Goal: Information Seeking & Learning: Learn about a topic

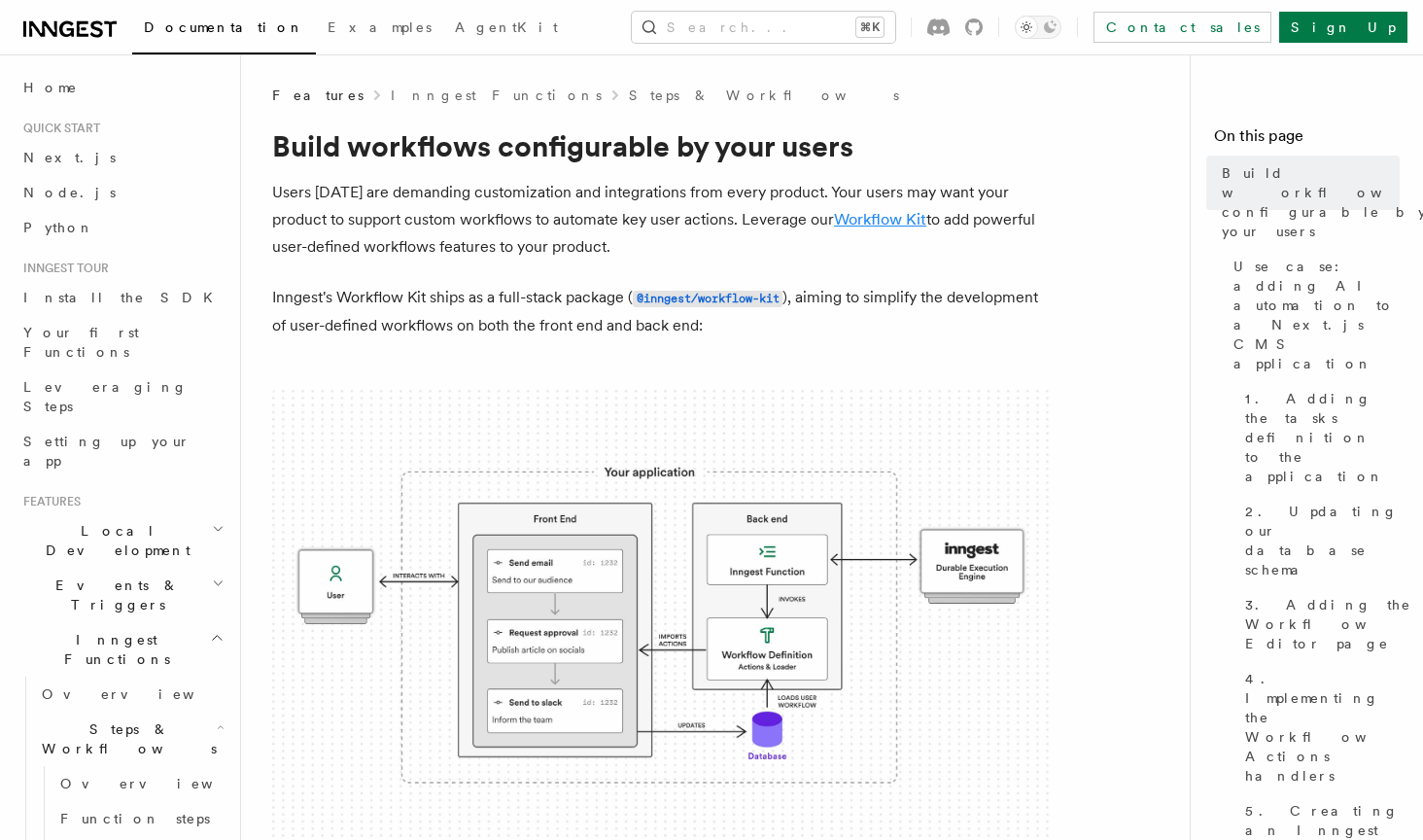
click at [898, 218] on link "Workflow Kit" at bounding box center [880, 218] width 93 height 19
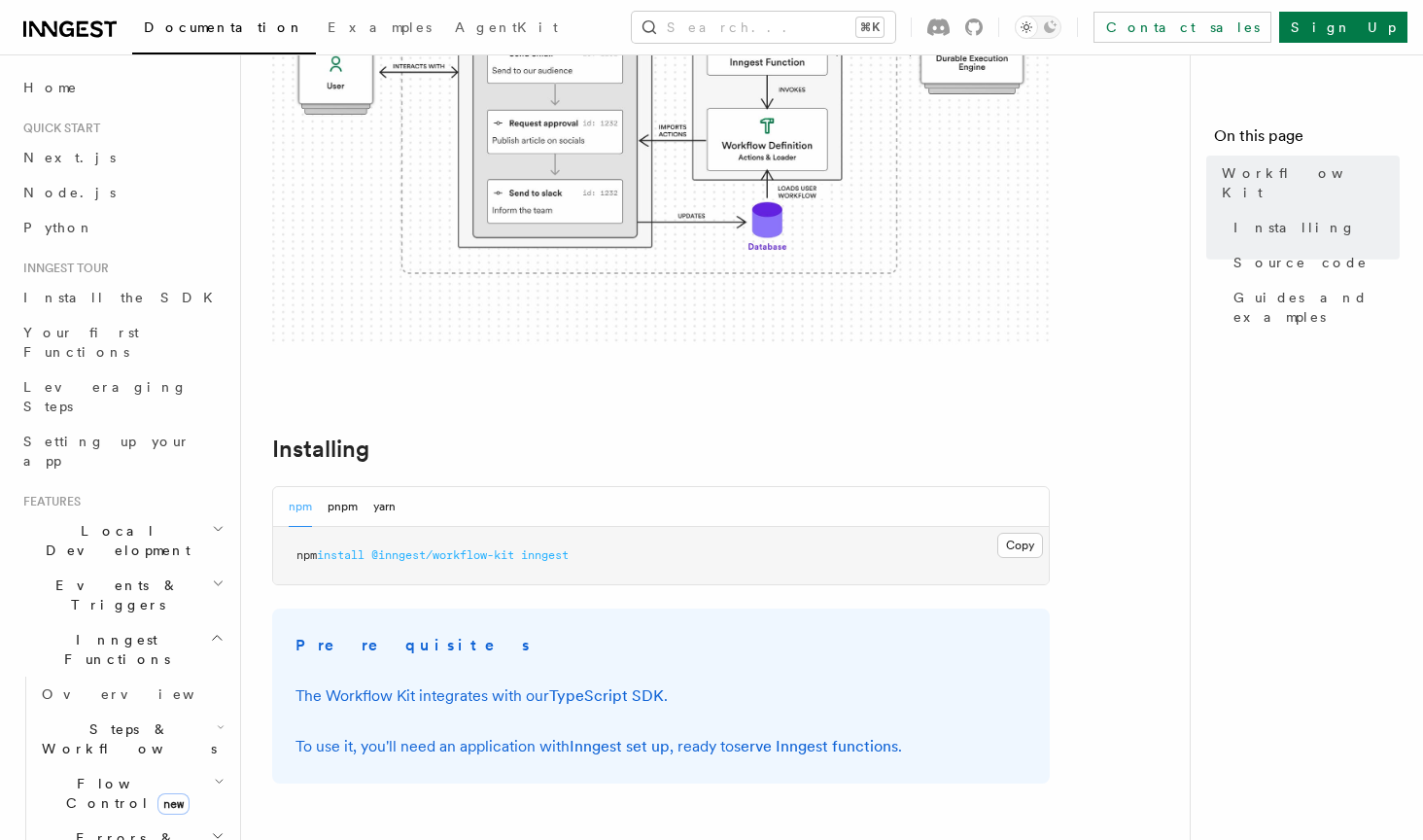
scroll to position [404, 0]
click at [1267, 287] on span "Guides and examples" at bounding box center [1317, 307] width 167 height 39
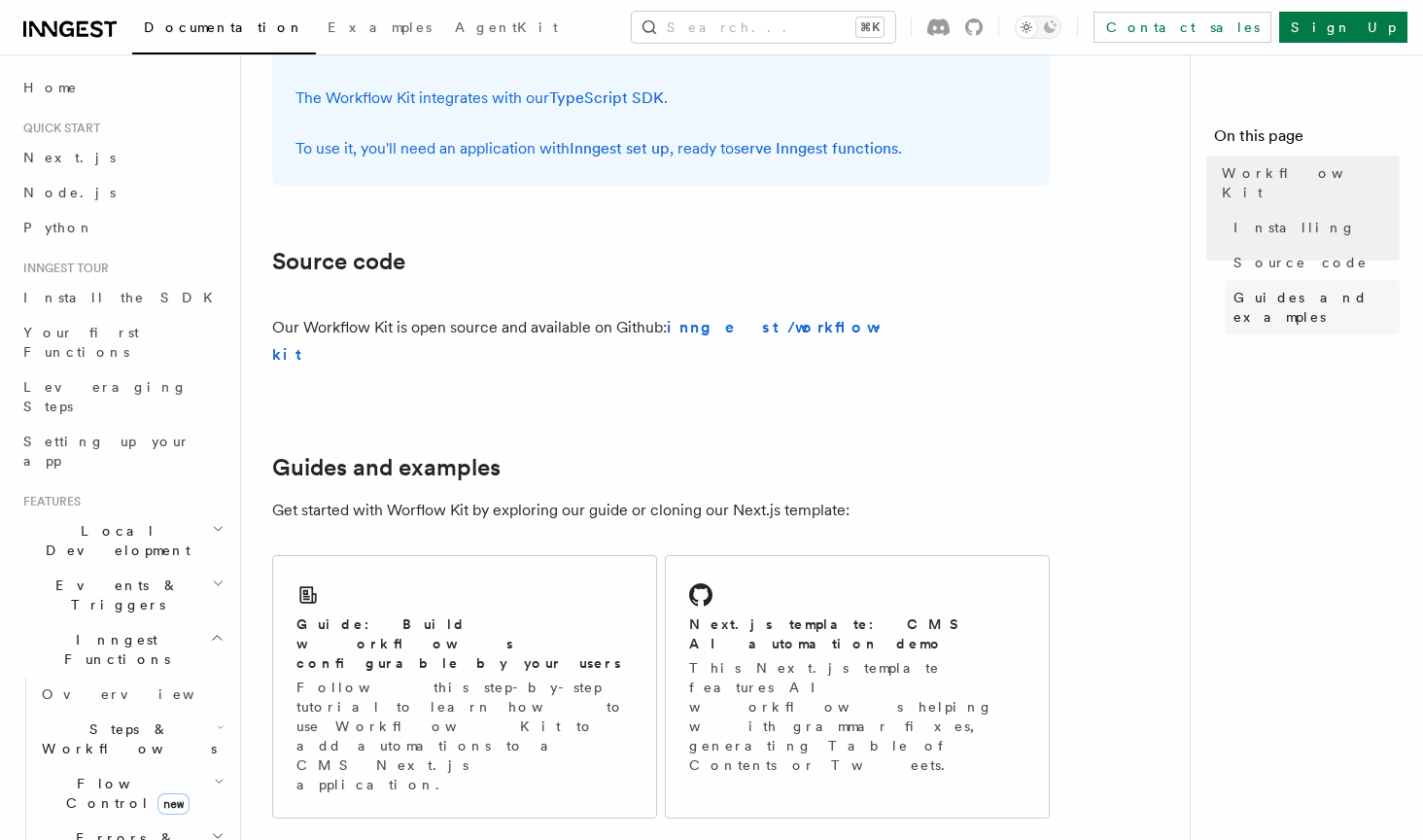
scroll to position [1171, 0]
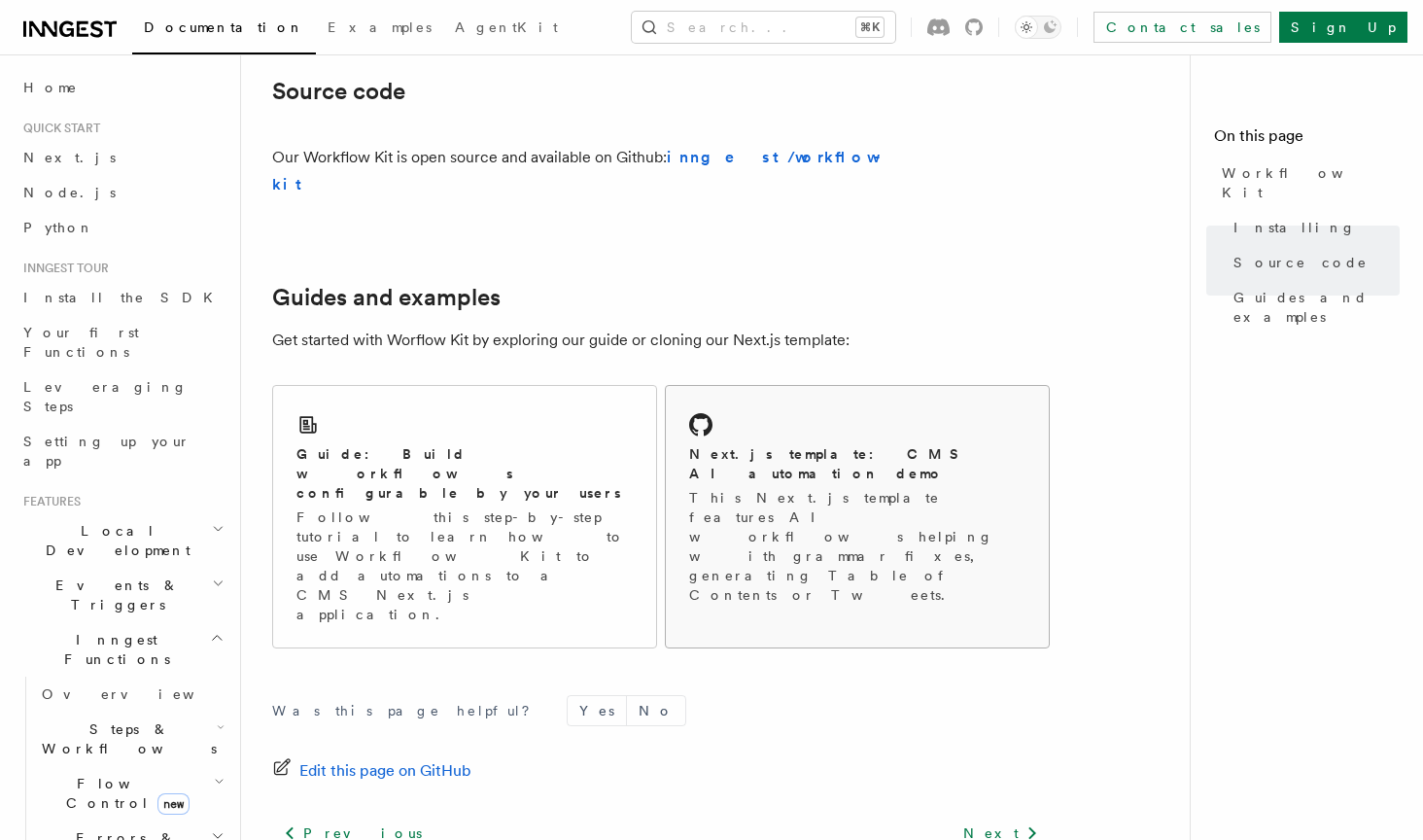
click at [814, 488] on p "This Next.js template features AI workflows helping with grammar fixes, generat…" at bounding box center [857, 547] width 336 height 117
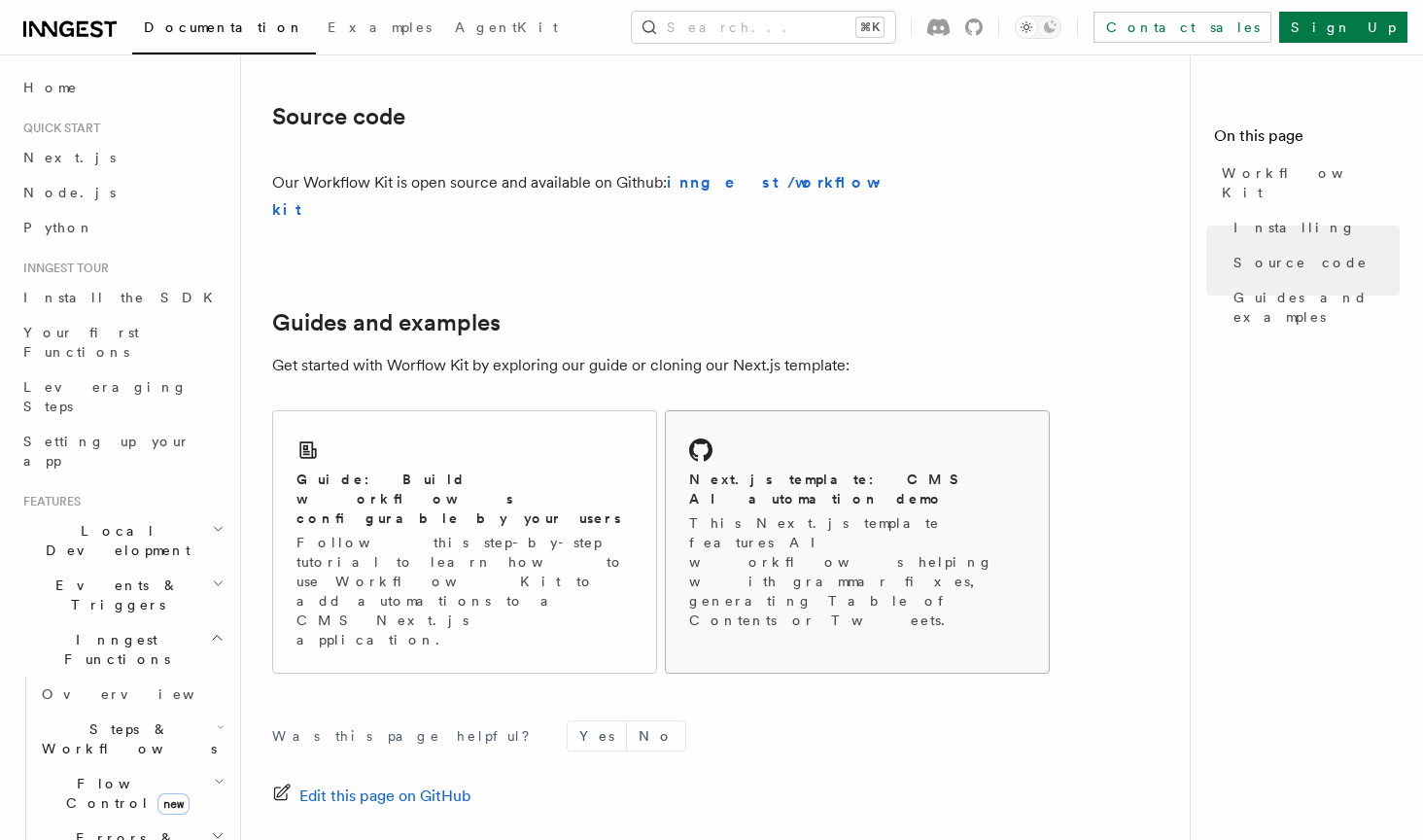
scroll to position [1137, 0]
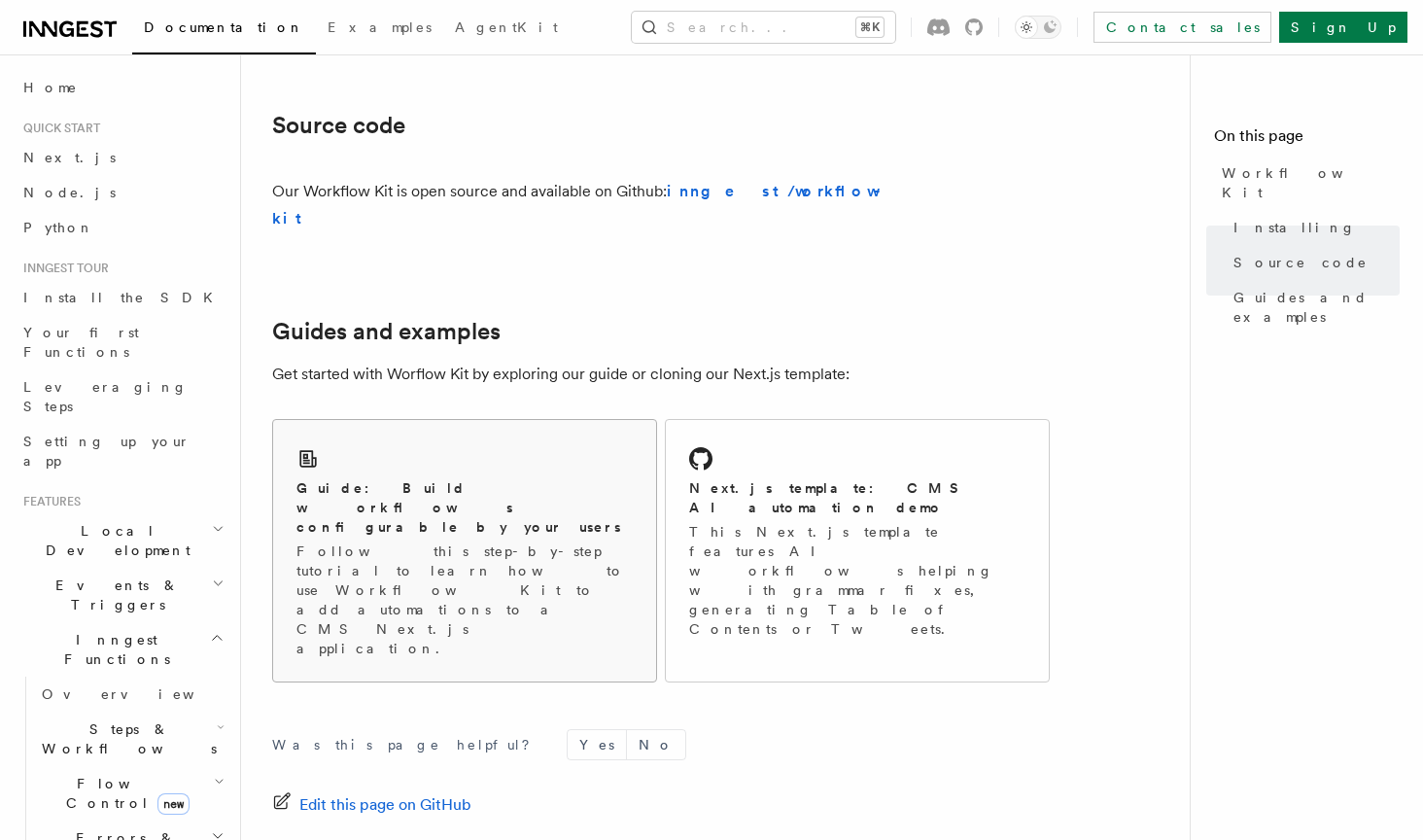
click at [521, 478] on h2 "Guide: Build workflows configurable by your users" at bounding box center [464, 508] width 336 height 58
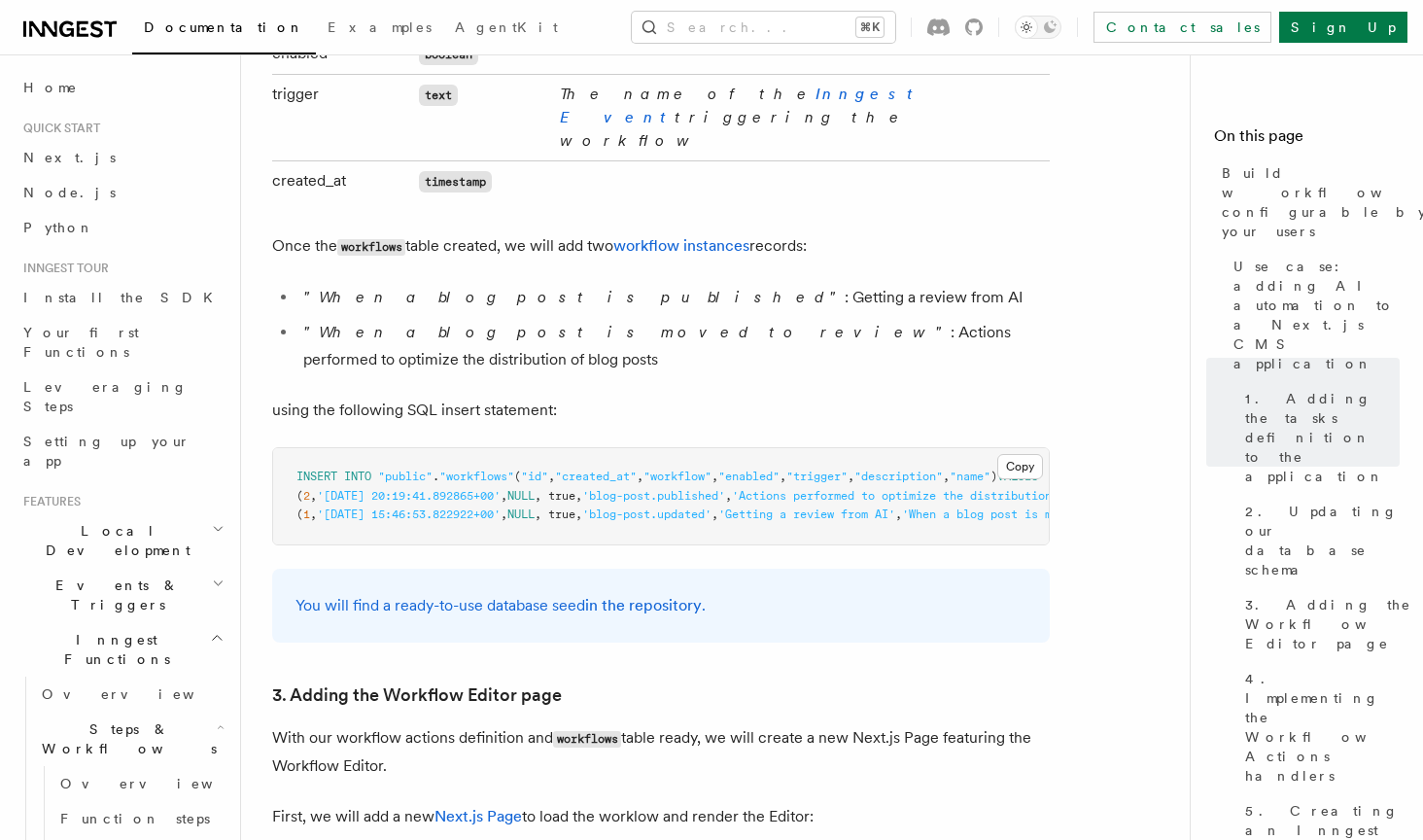
scroll to position [3644, 0]
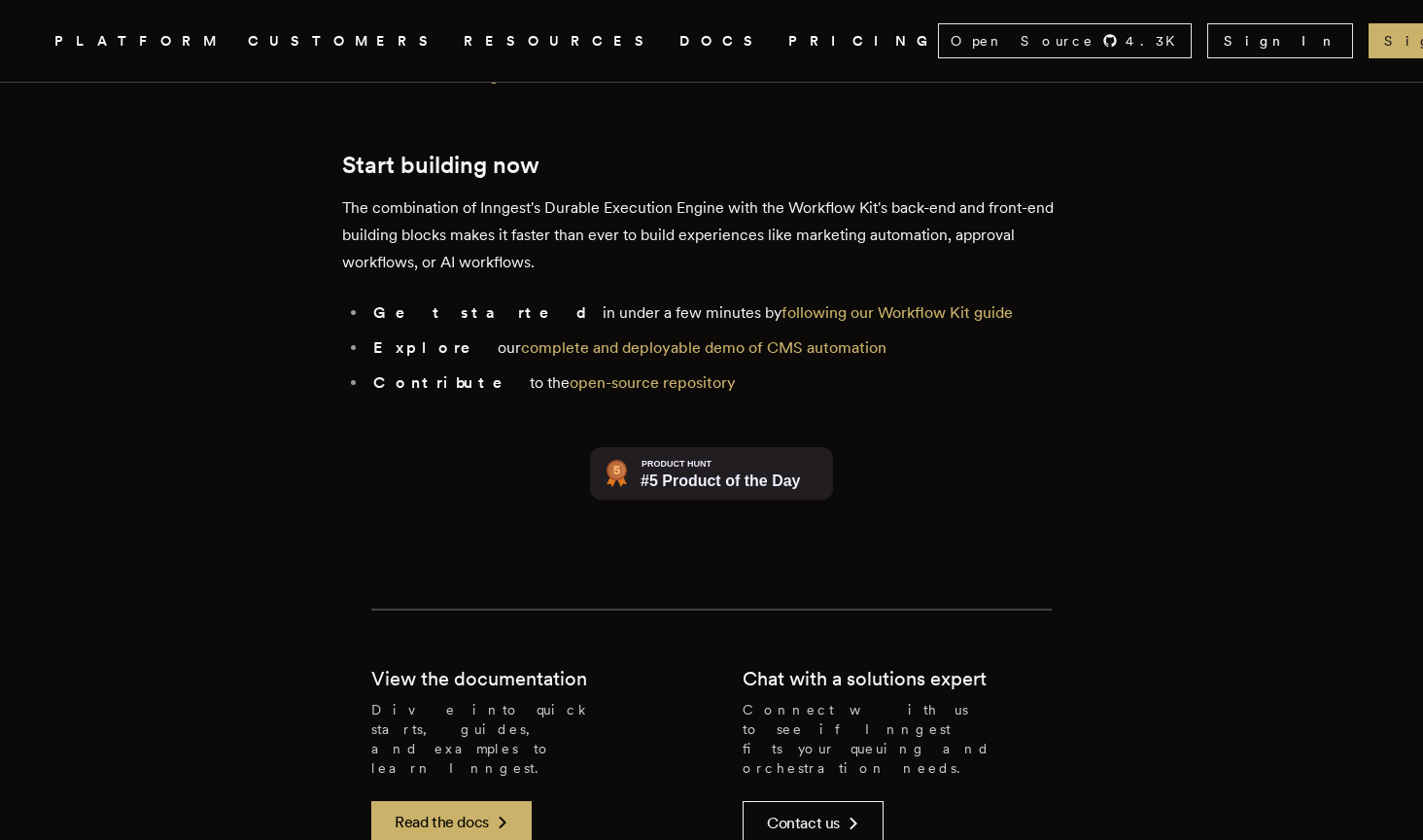
scroll to position [4506, 0]
